Goal: Find contact information: Find contact information

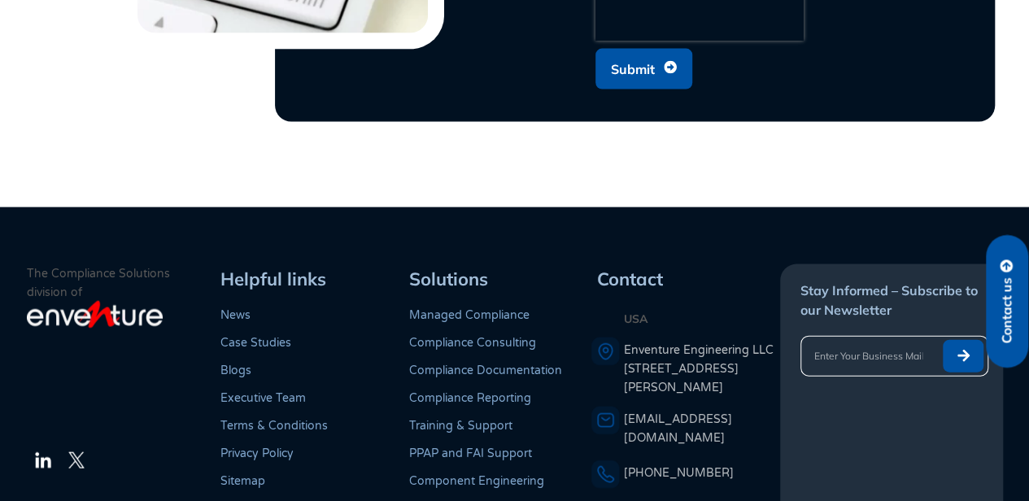
scroll to position [4806, 0]
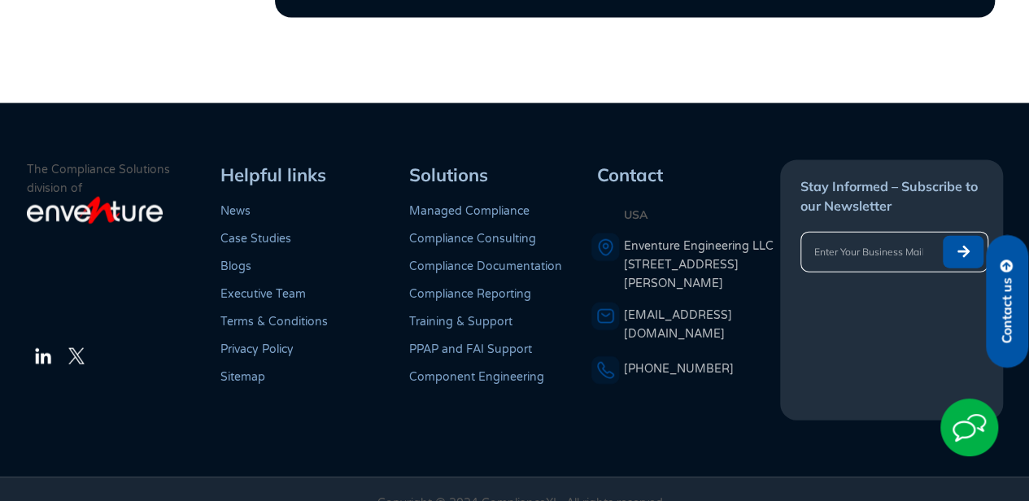
click at [620, 376] on div "Contact USA Enventure Engineering LLC 77 West Wacker Drive, #4500, Chicago, IL …" at bounding box center [686, 290] width 189 height 260
click at [614, 417] on footer "The Compliance Solutions division of LinkedIn Twitter Helpful links News Case S…" at bounding box center [514, 290] width 1029 height 374
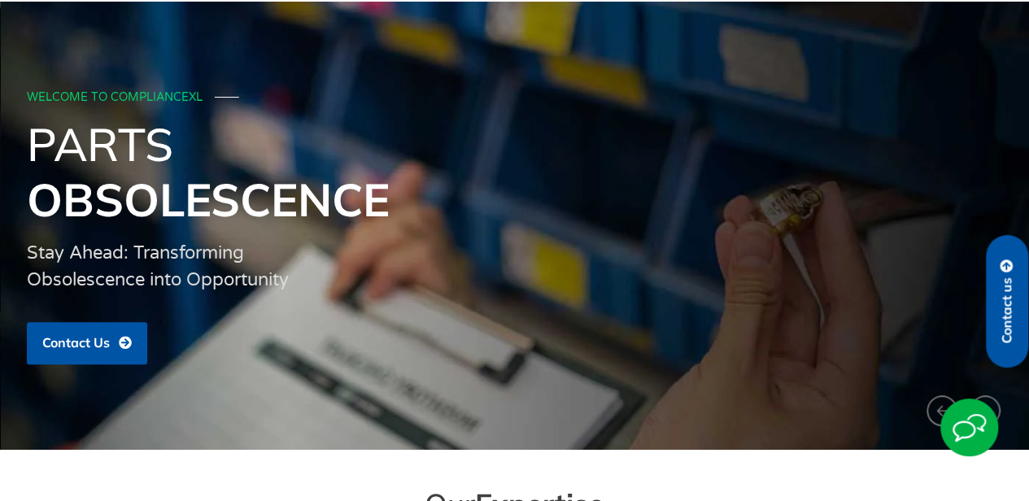
scroll to position [0, 0]
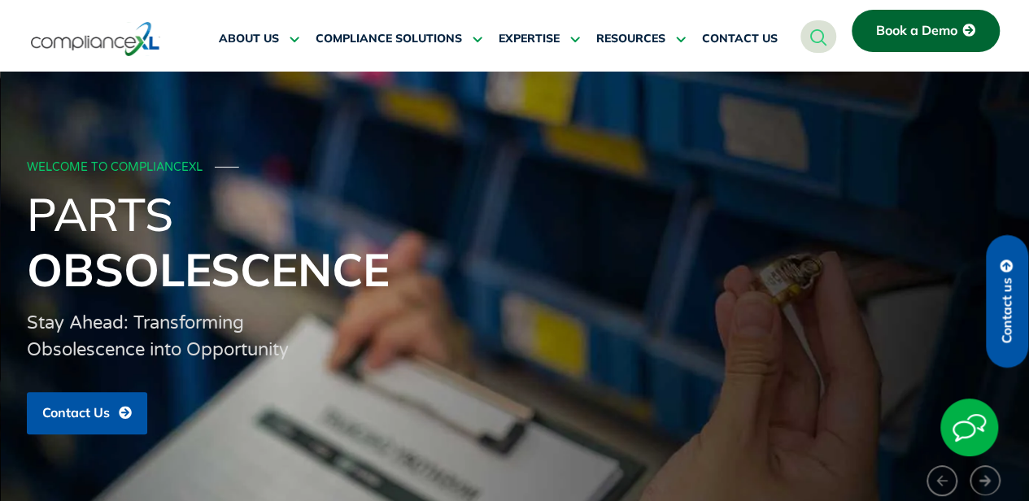
click at [120, 38] on img at bounding box center [95, 38] width 129 height 37
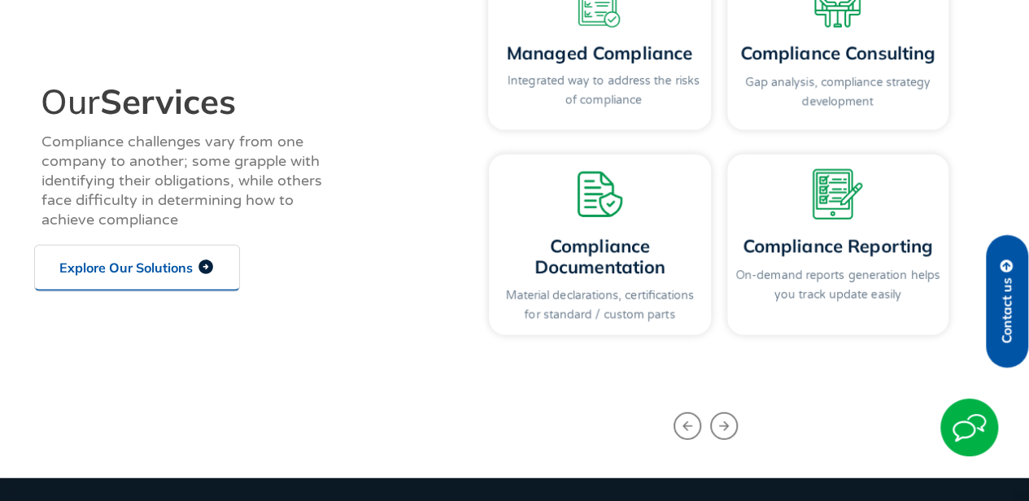
scroll to position [1872, 0]
